Goal: Transaction & Acquisition: Purchase product/service

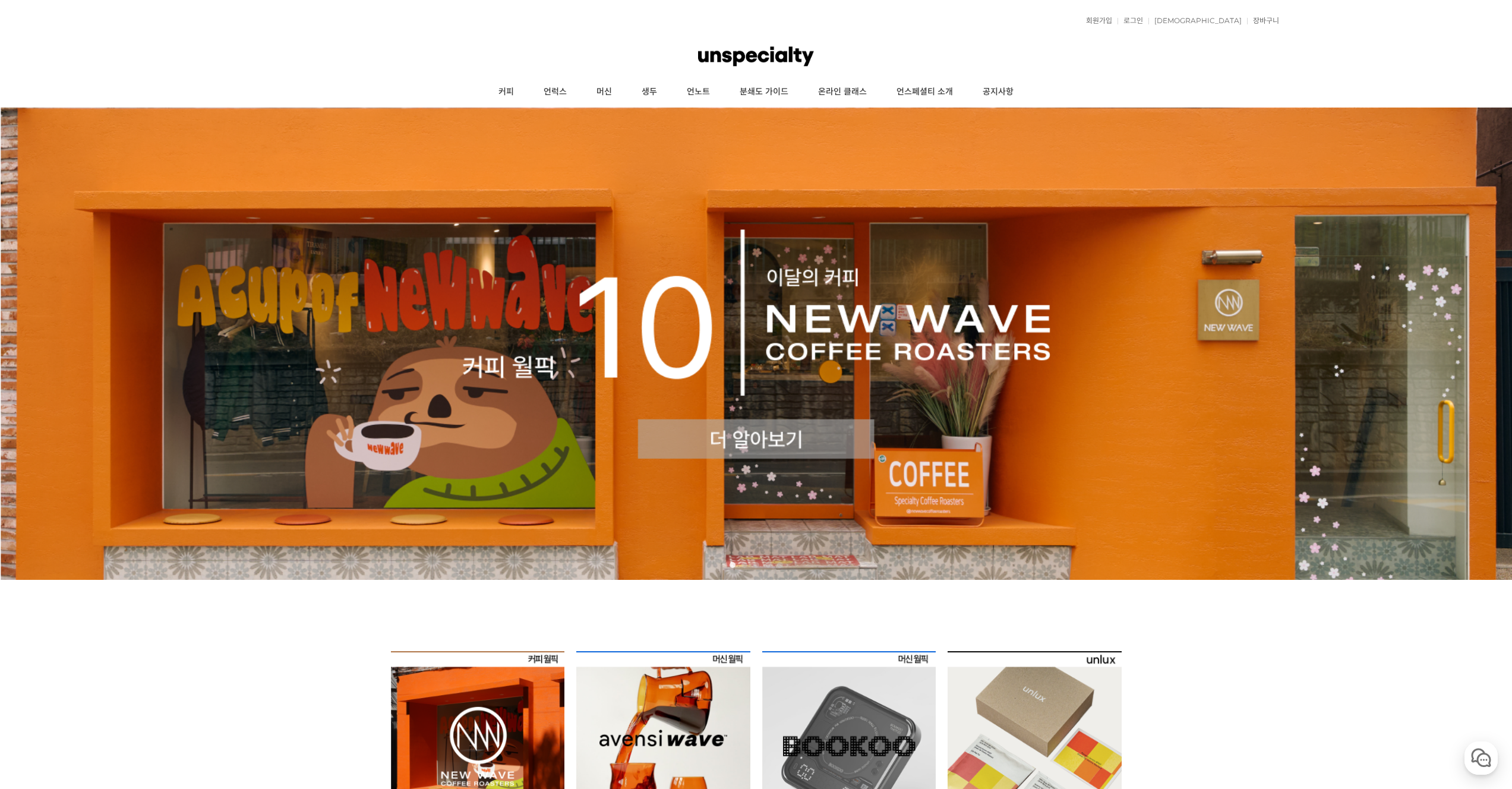
click at [1112, 78] on ul "커피 언럭스 머신 생두 언노트 분쇄도 가이드 온라인 클래스 언스페셜티 소개 공지사항" at bounding box center [757, 92] width 1046 height 30
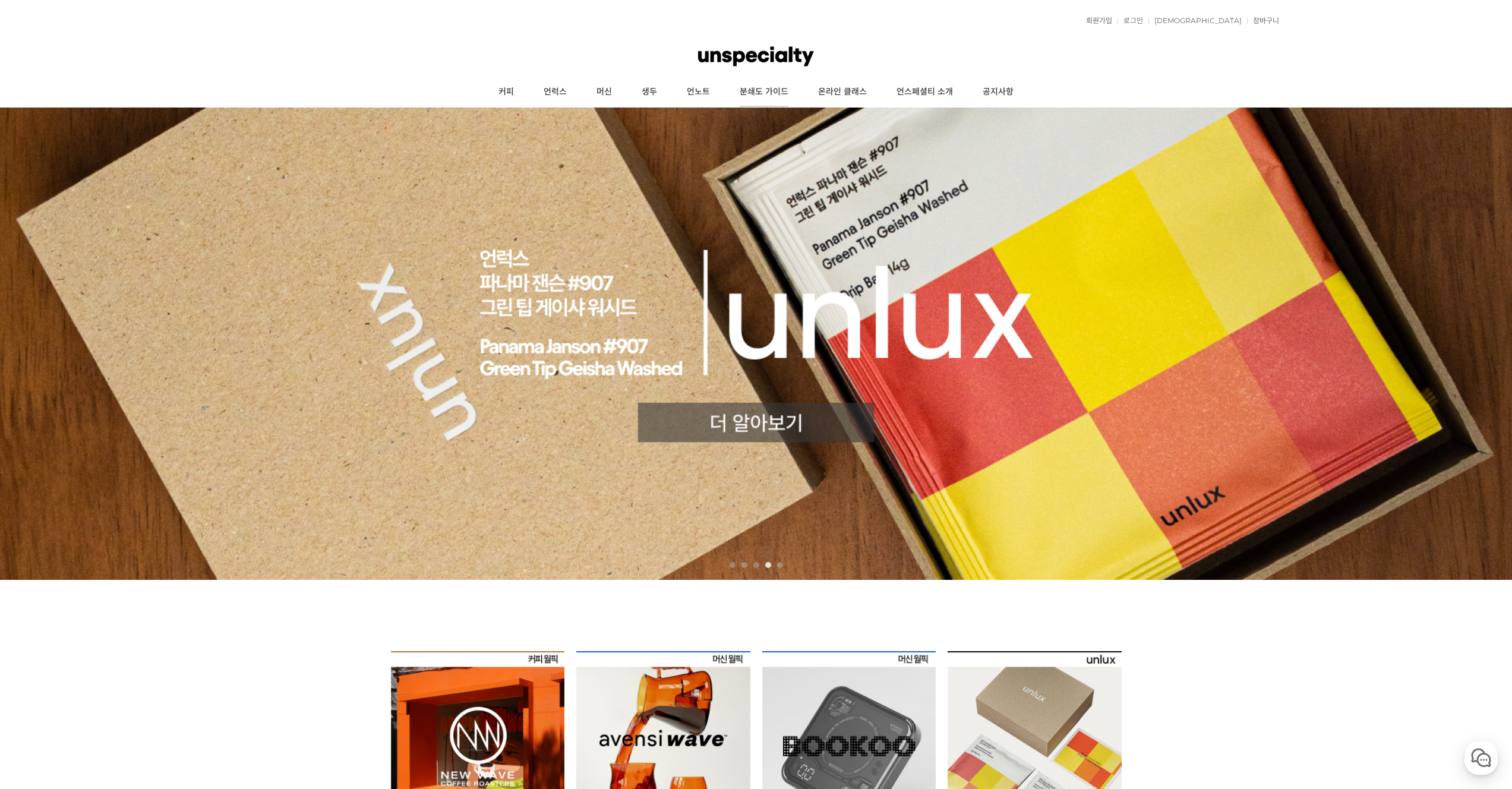
click at [766, 89] on link "분쇄도 가이드" at bounding box center [764, 92] width 79 height 30
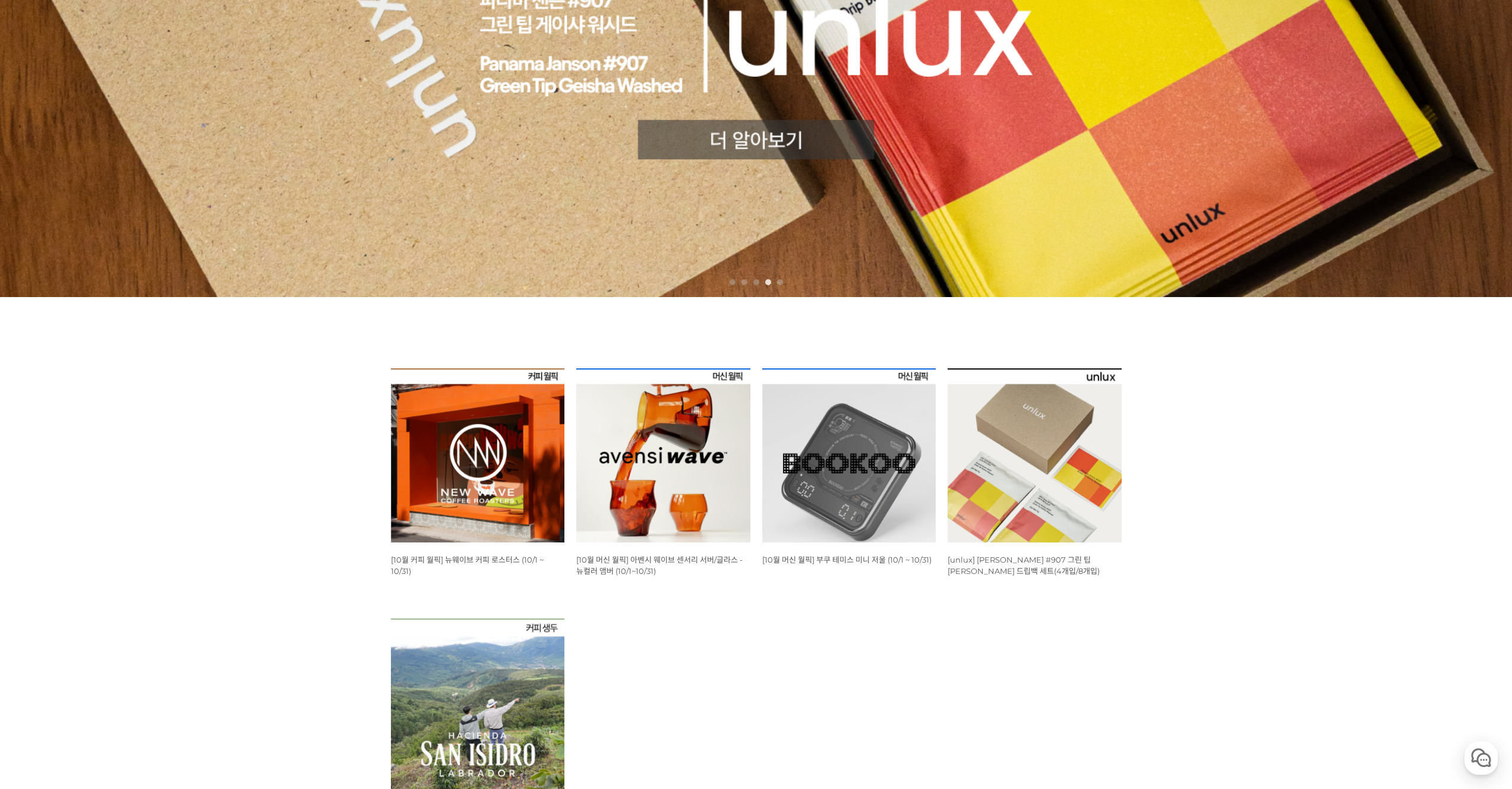
scroll to position [297, 0]
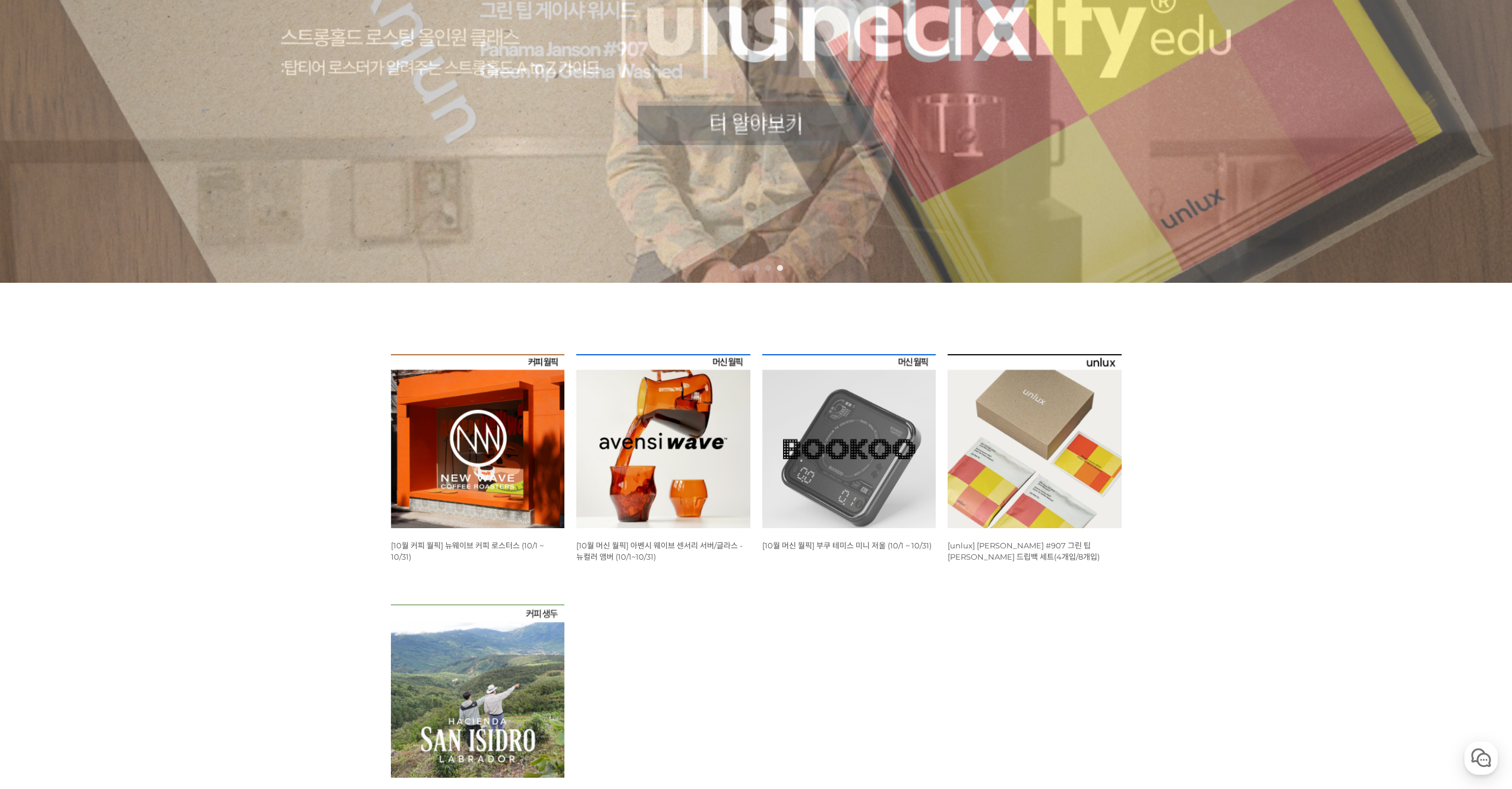
click at [860, 480] on img at bounding box center [849, 441] width 174 height 174
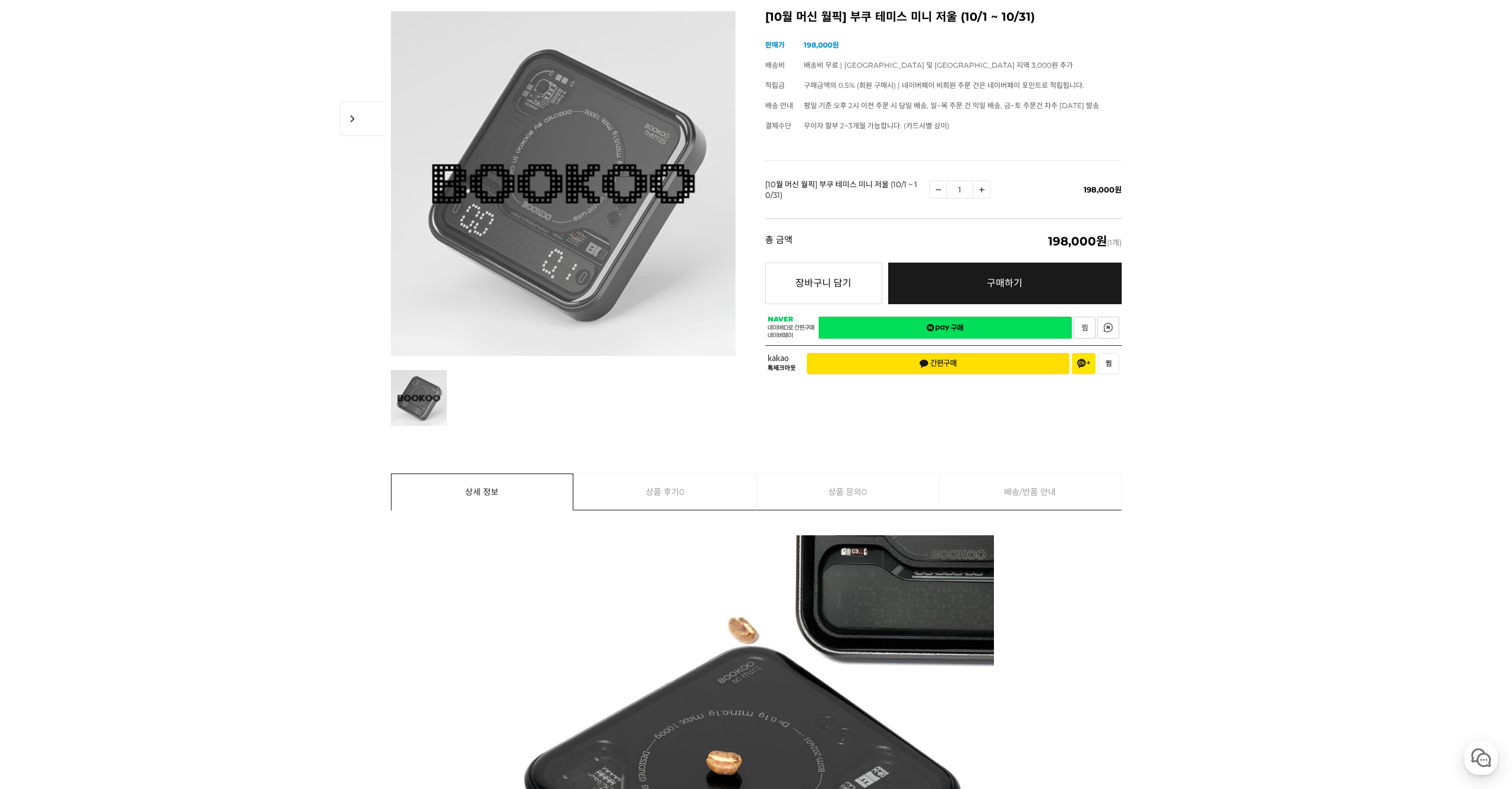
scroll to position [17, 0]
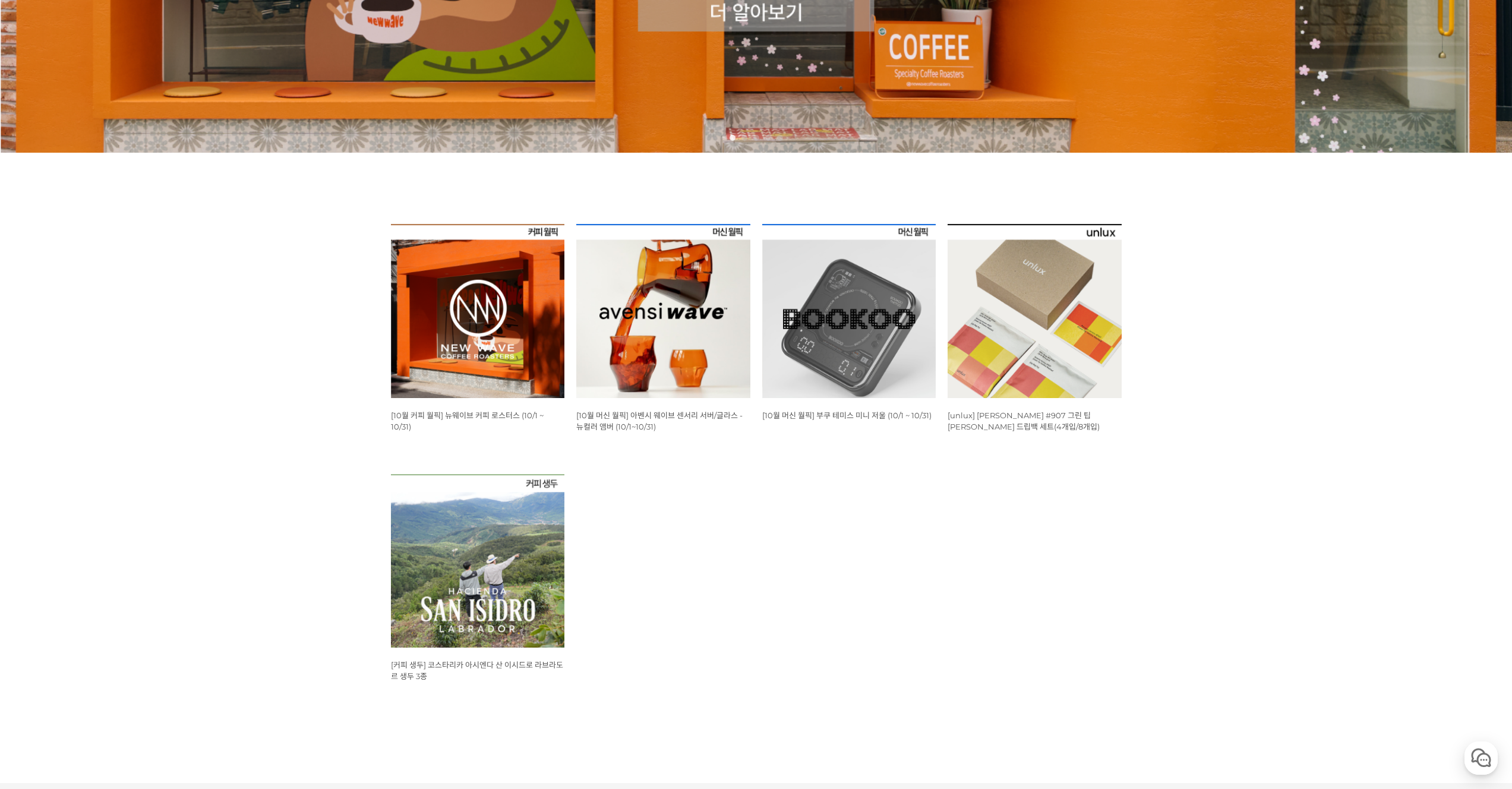
scroll to position [475, 0]
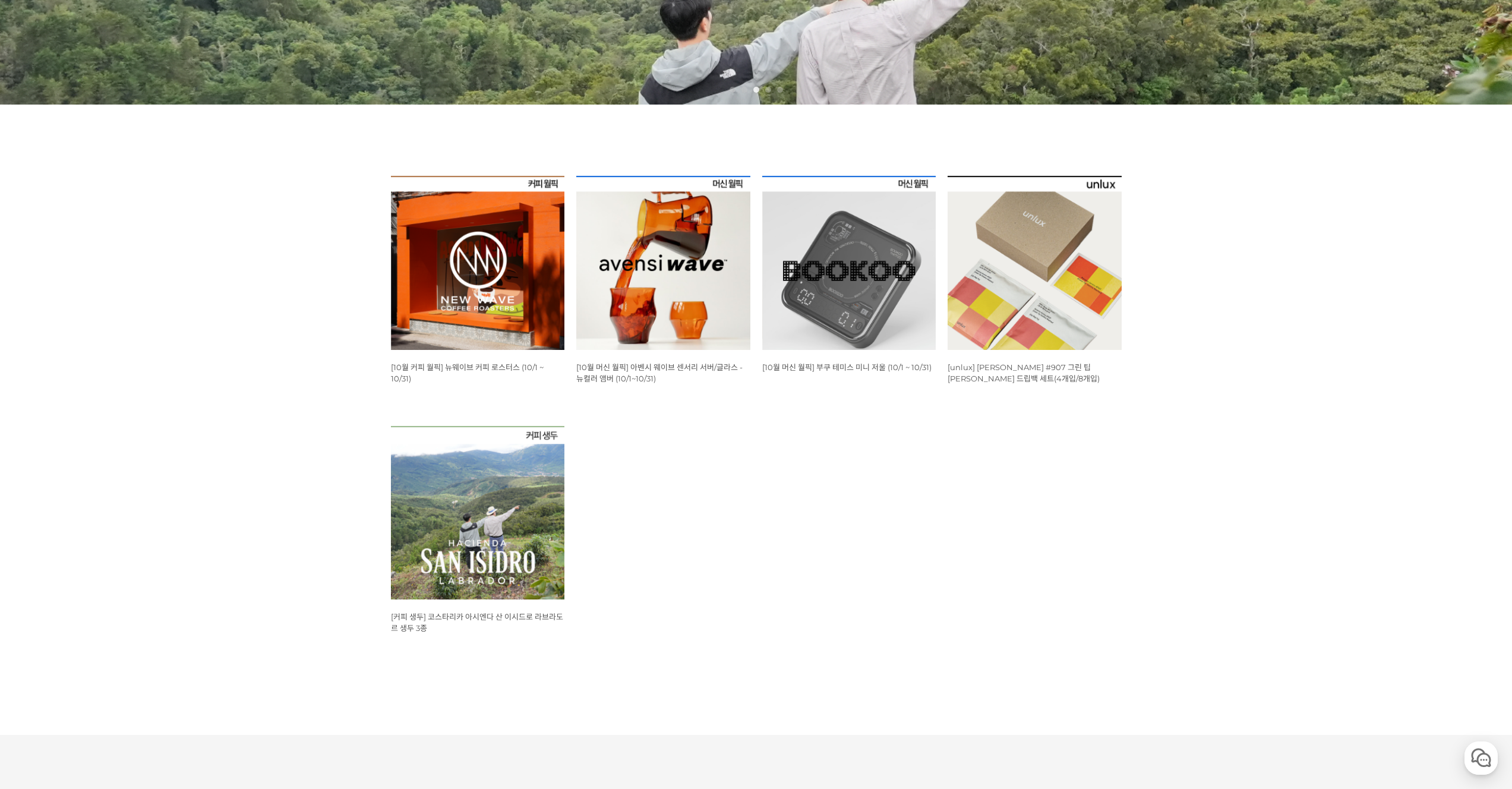
click at [671, 269] on img at bounding box center [664, 262] width 174 height 174
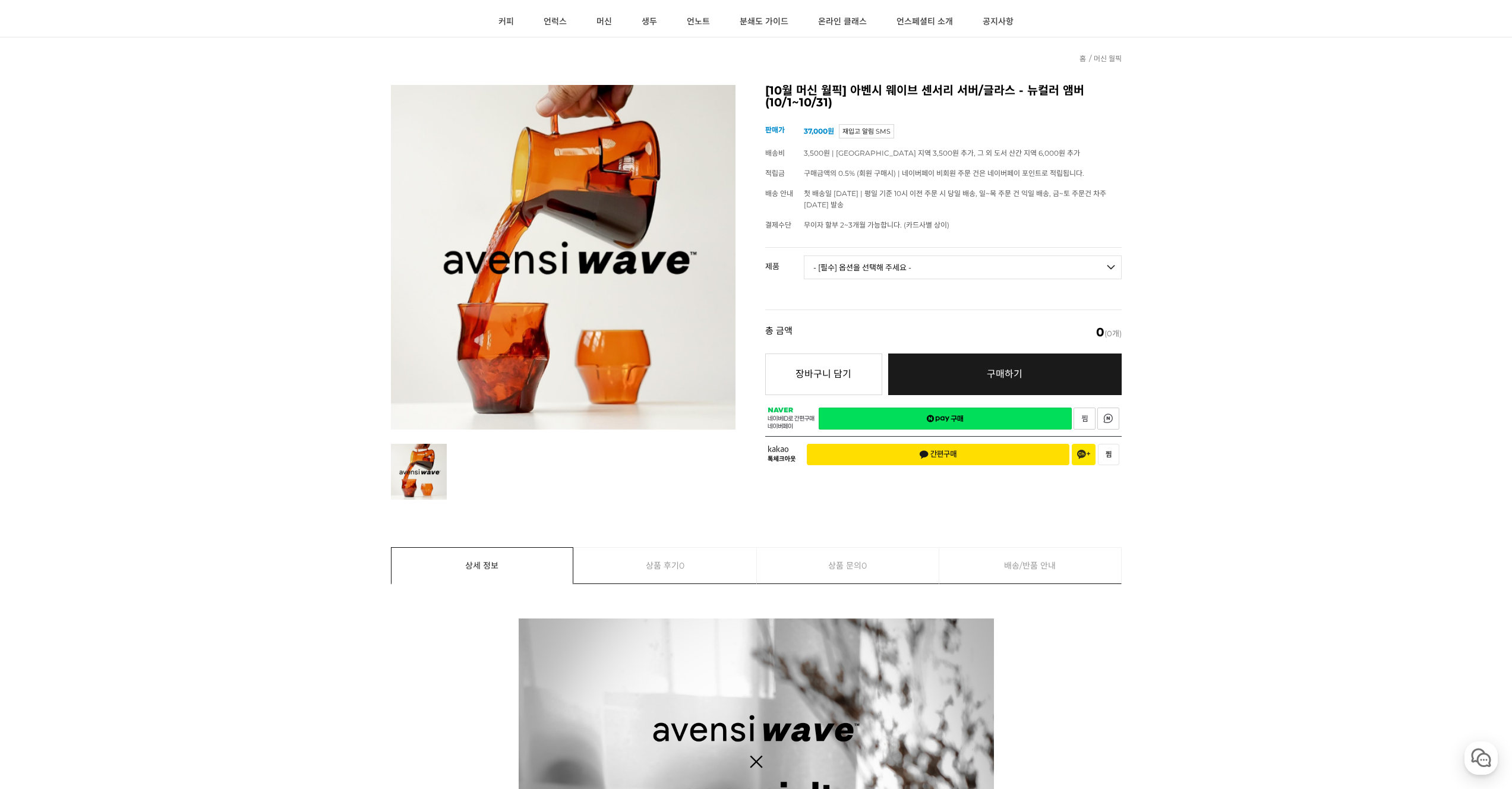
scroll to position [238, 0]
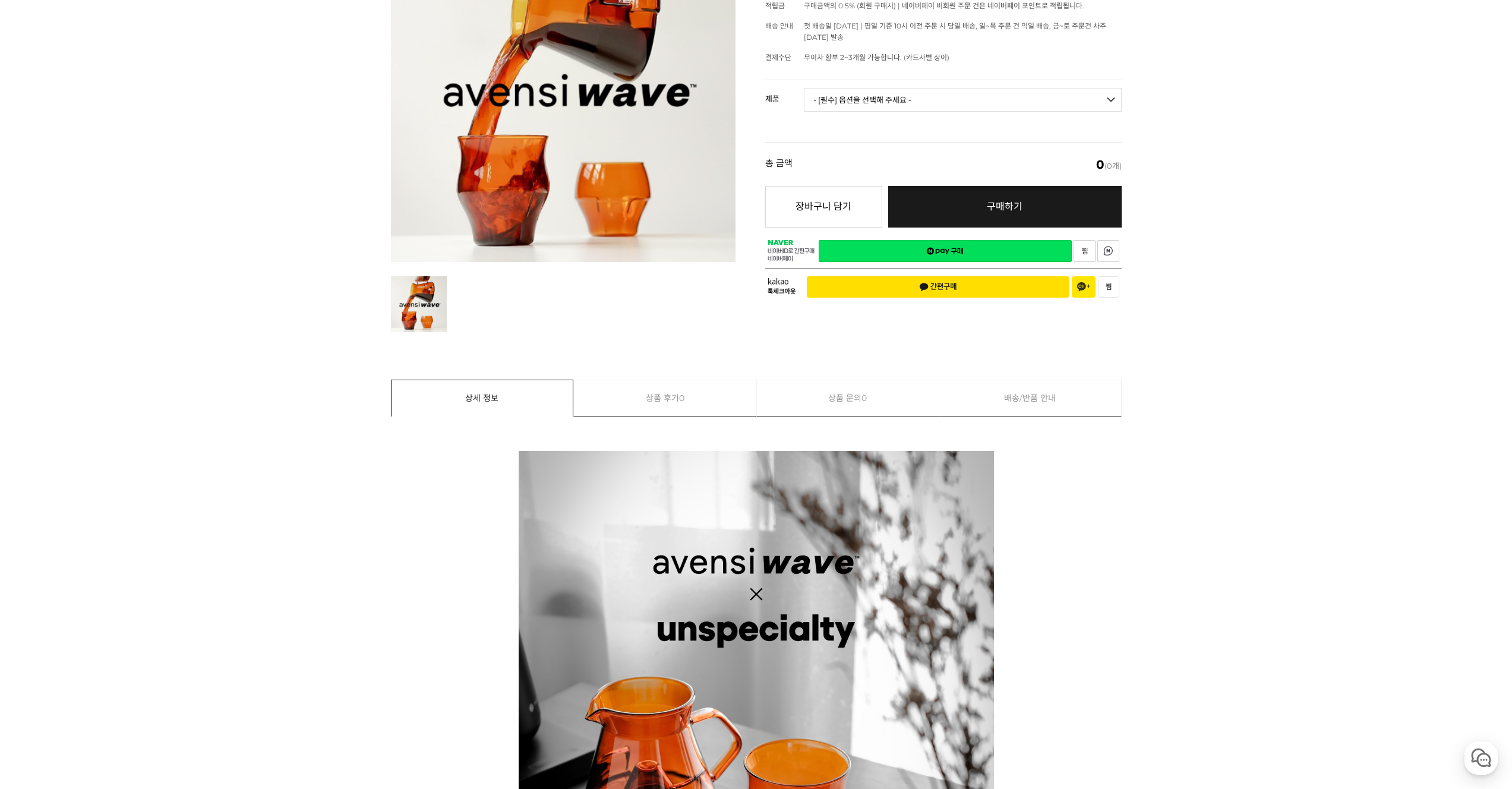
click at [913, 103] on select "- [필수] 옵션을 선택해 주세요 - ------------------- 웨이브 앰버 3종 세트 [품절] 사이클론 센서리 서버 앰버 [품절] …" at bounding box center [963, 99] width 318 height 23
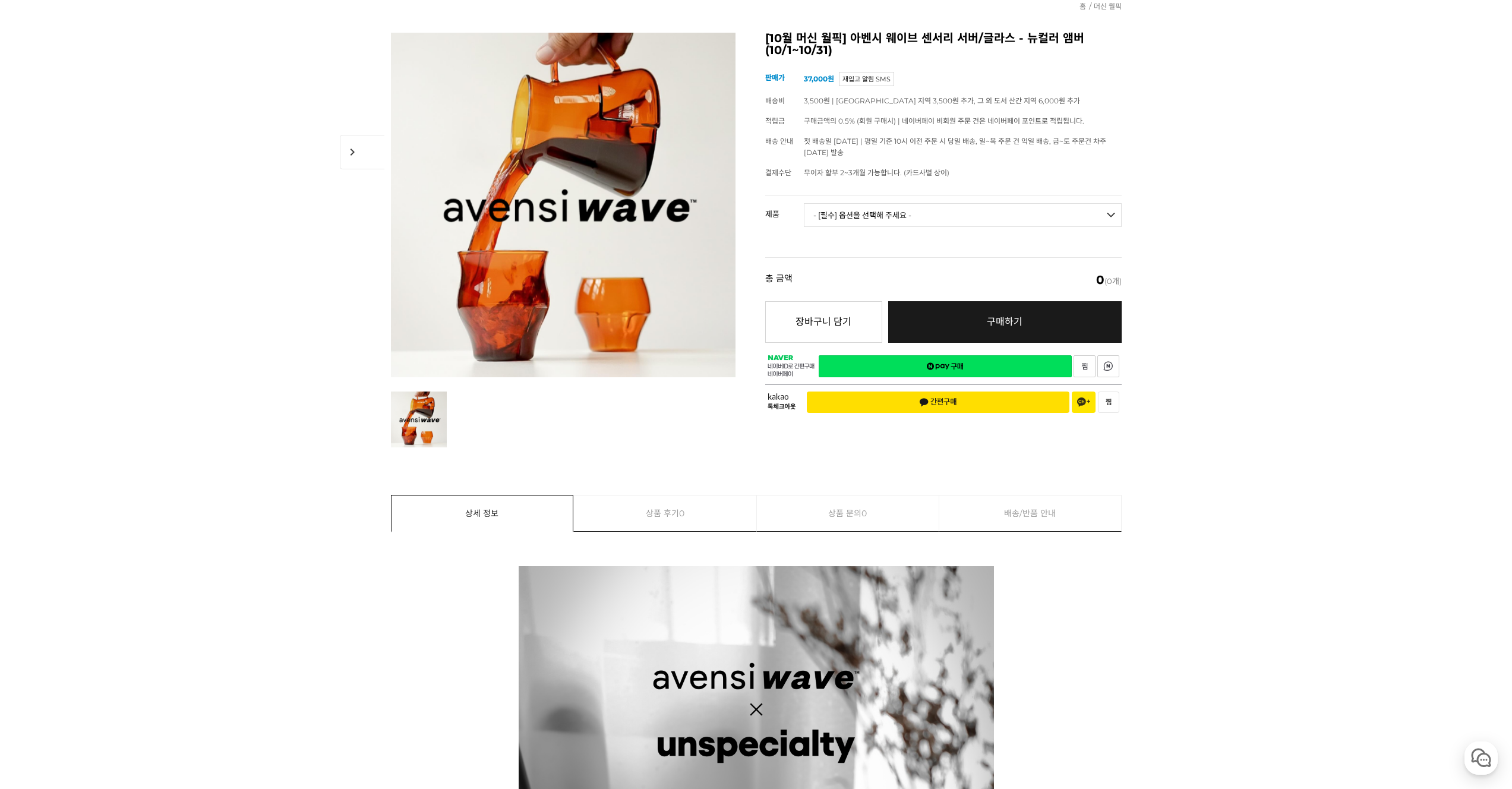
scroll to position [119, 0]
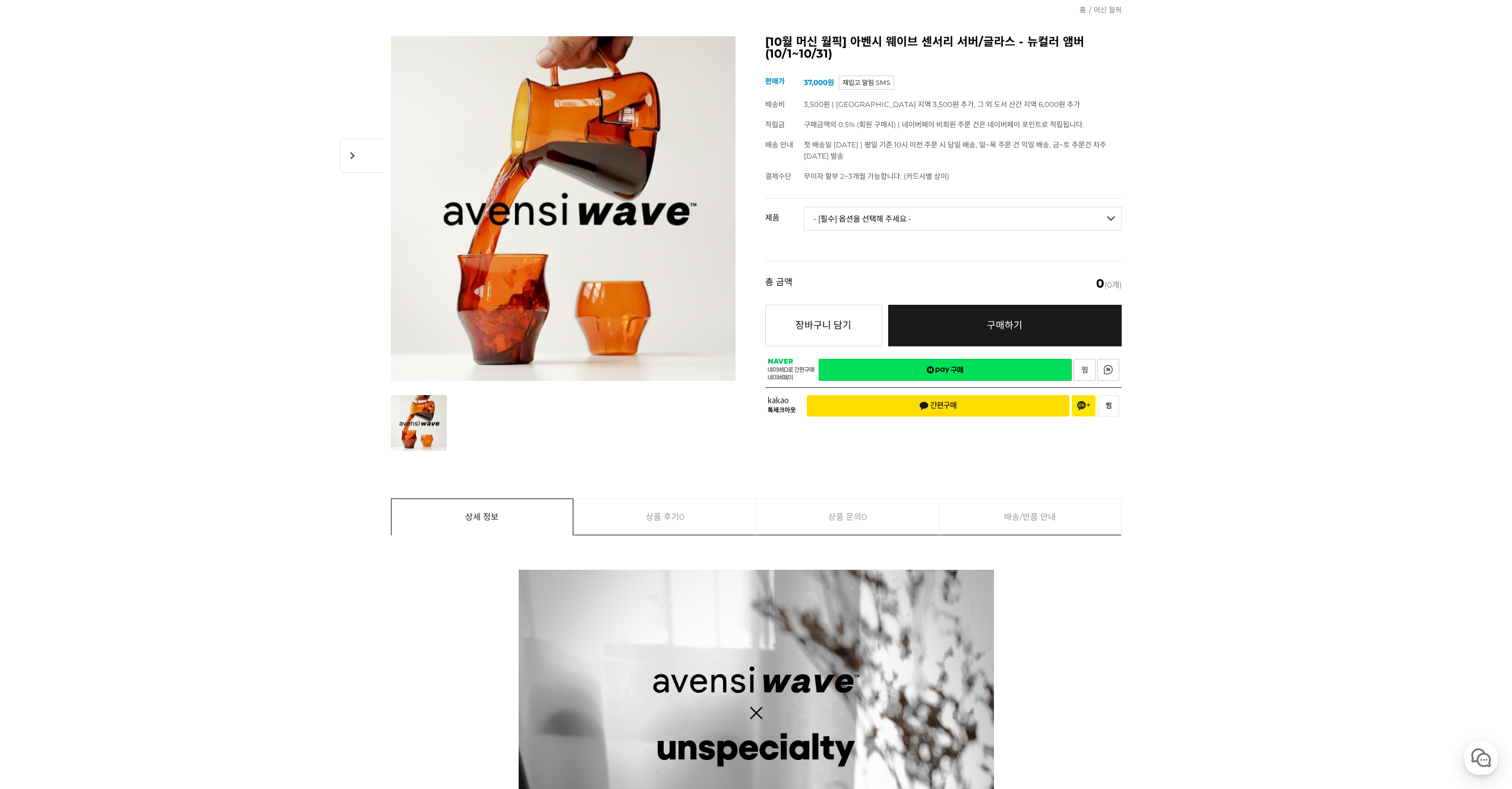
click at [1025, 221] on select "- [필수] 옵션을 선택해 주세요 - ------------------- 웨이브 앰버 3종 세트 [품절] 사이클론 센서리 서버 앰버 [품절] …" at bounding box center [963, 218] width 318 height 23
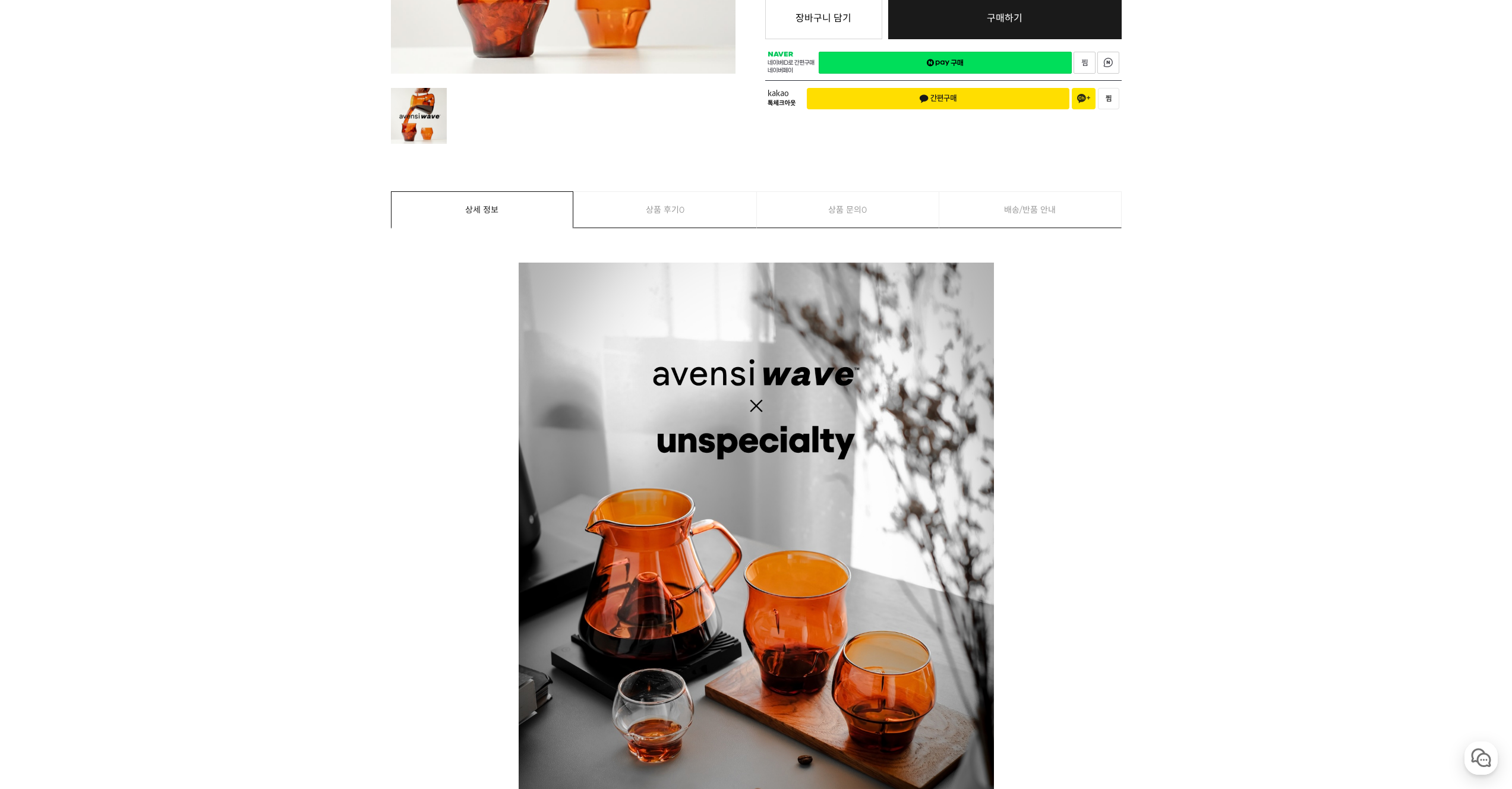
scroll to position [535, 0]
